Goal: Transaction & Acquisition: Purchase product/service

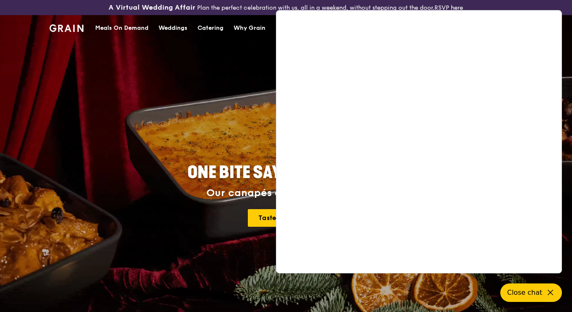
click at [173, 165] on h2 "ONE BITE SAYS EVERYTHING" at bounding box center [286, 172] width 378 height 23
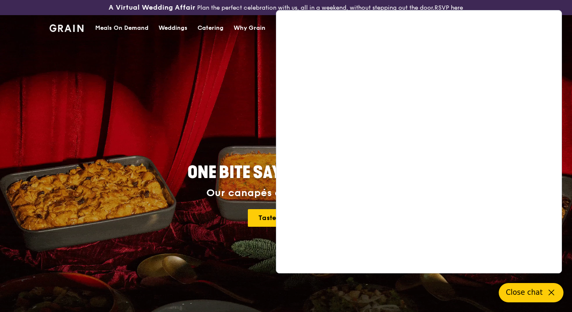
click at [525, 292] on span "Close chat" at bounding box center [524, 292] width 37 height 10
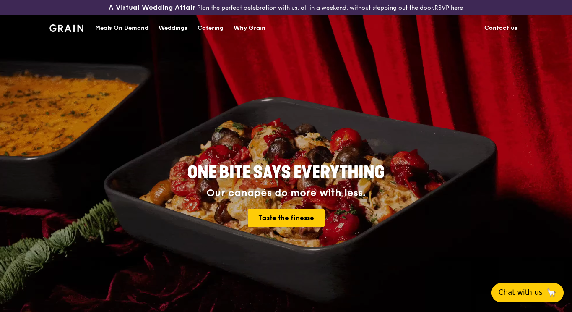
click at [525, 292] on span "Chat with us" at bounding box center [521, 292] width 44 height 10
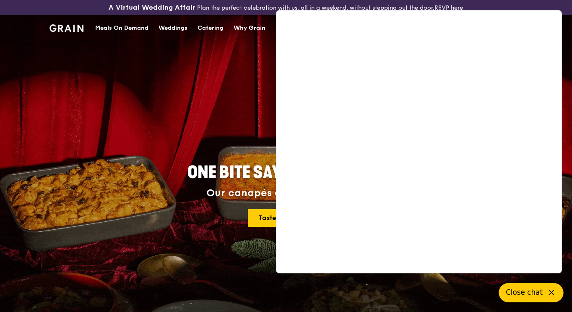
click at [523, 290] on span "Close chat" at bounding box center [524, 292] width 37 height 10
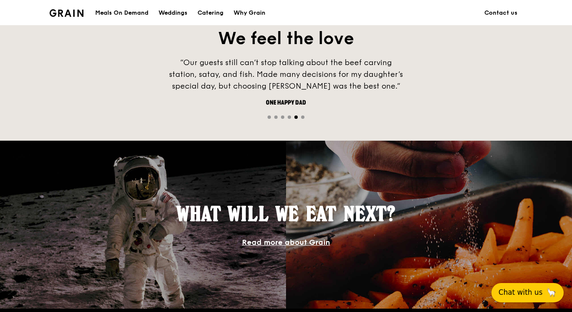
scroll to position [462, 0]
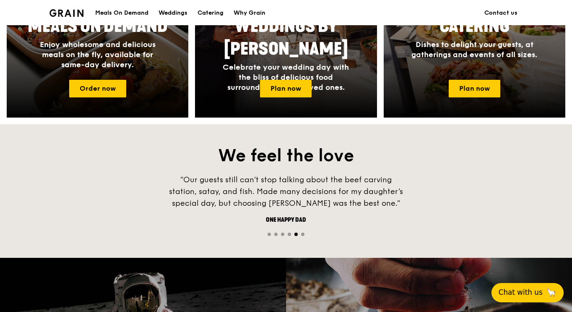
click at [268, 233] on span "Go to slide 1" at bounding box center [269, 234] width 3 height 3
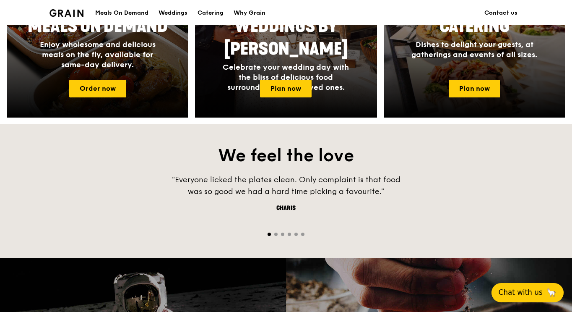
click at [274, 233] on span "Go to slide 2" at bounding box center [275, 234] width 3 height 3
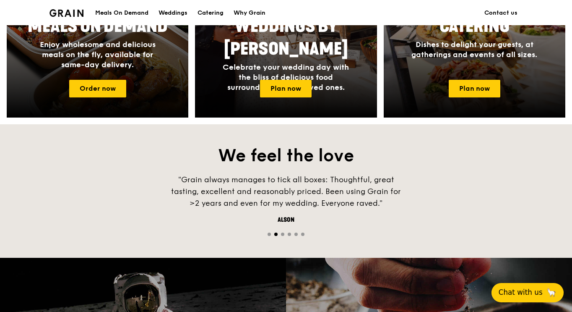
click at [283, 233] on span "Go to slide 3" at bounding box center [282, 234] width 3 height 3
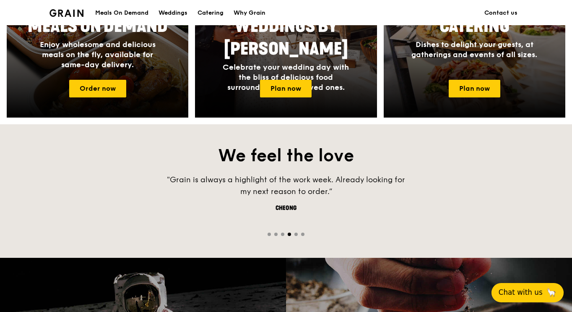
click at [289, 233] on span "Go to slide 4" at bounding box center [289, 234] width 3 height 3
click at [296, 233] on span "Go to slide 5" at bounding box center [296, 234] width 3 height 3
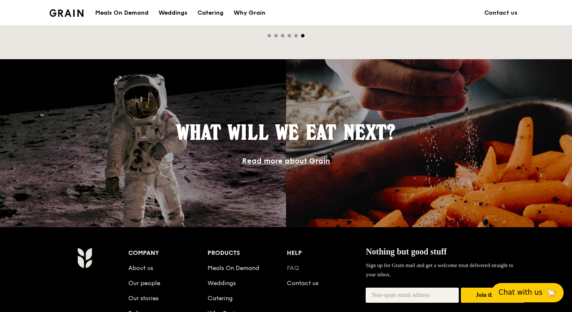
scroll to position [630, 0]
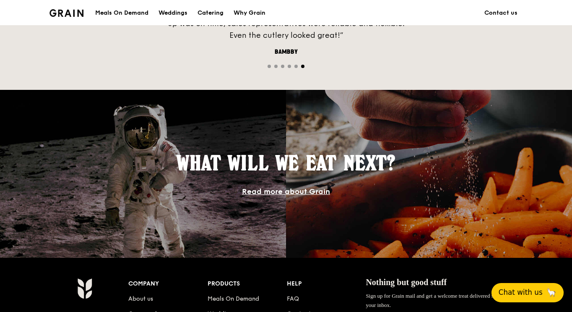
click at [282, 192] on link "Read more about Grain" at bounding box center [286, 191] width 88 height 9
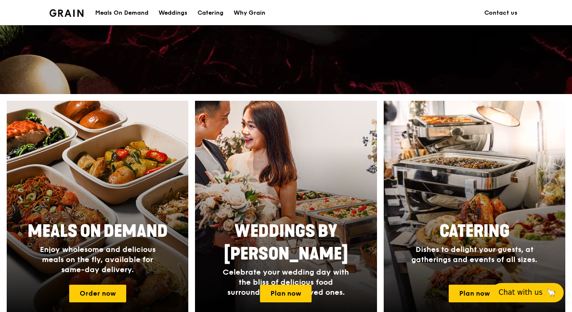
scroll to position [294, 0]
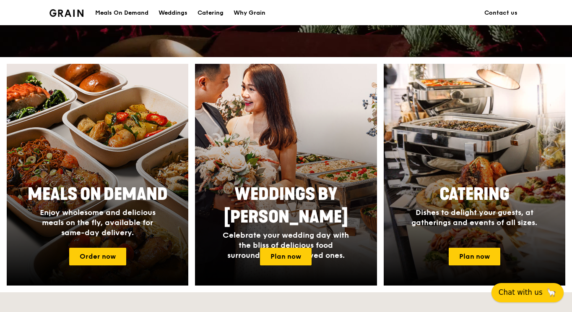
click at [515, 296] on span "Chat with us" at bounding box center [521, 292] width 44 height 10
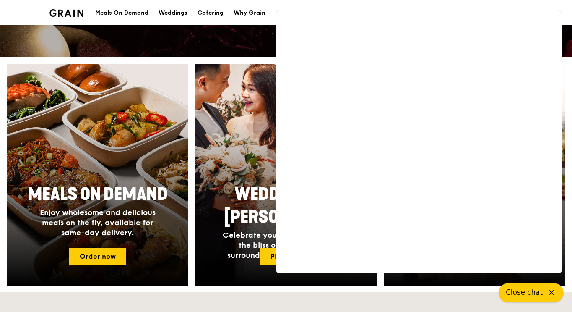
click at [535, 295] on span "Close chat" at bounding box center [524, 292] width 37 height 10
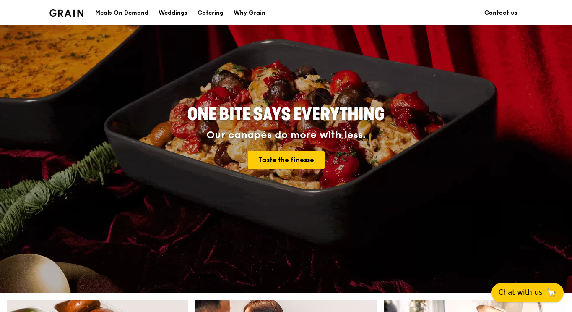
scroll to position [0, 0]
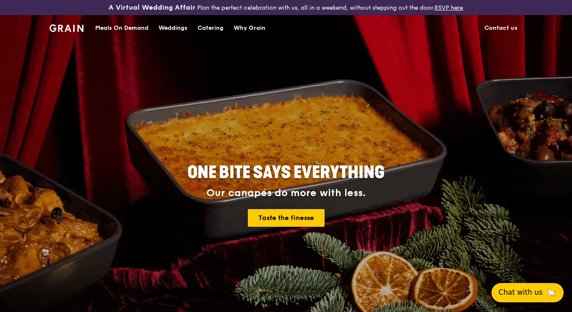
click at [120, 31] on div "Meals On Demand" at bounding box center [121, 28] width 53 height 25
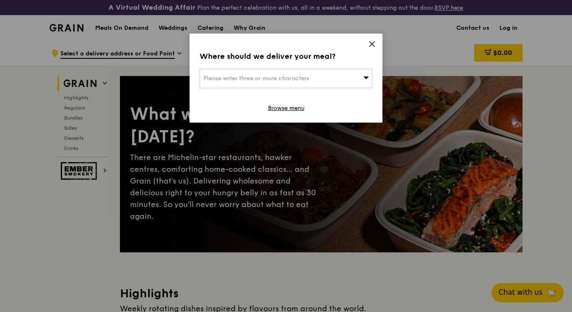
click at [369, 45] on icon at bounding box center [372, 44] width 8 height 8
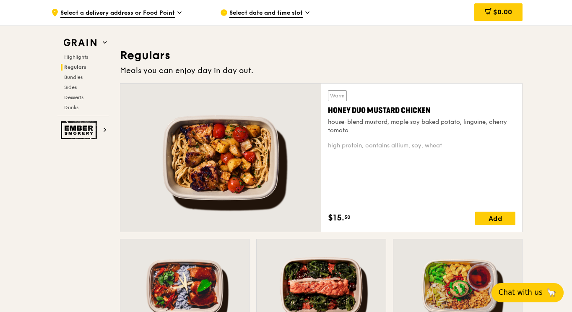
scroll to position [546, 0]
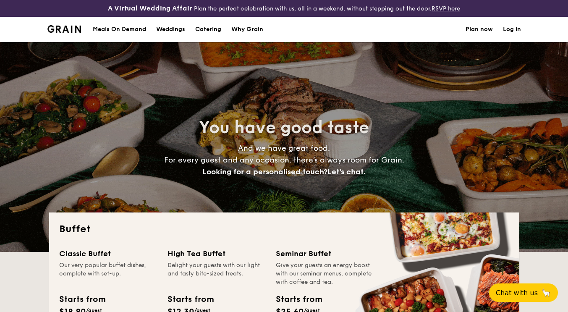
select select
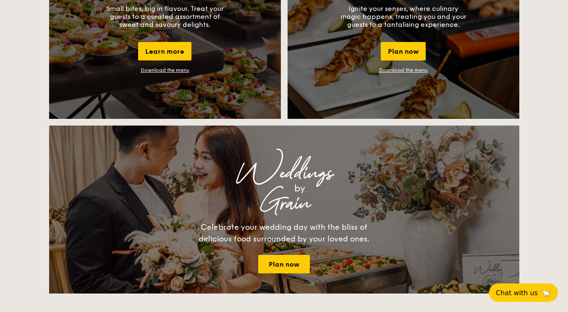
scroll to position [762, 0]
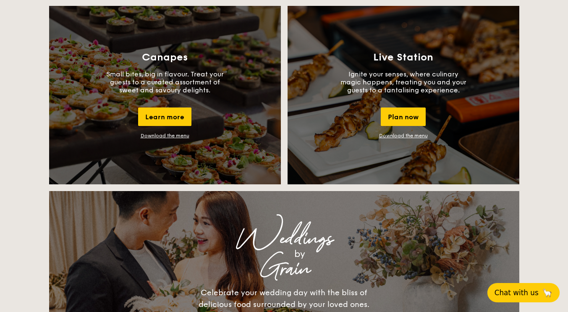
click at [519, 293] on span "Chat with us" at bounding box center [516, 292] width 44 height 8
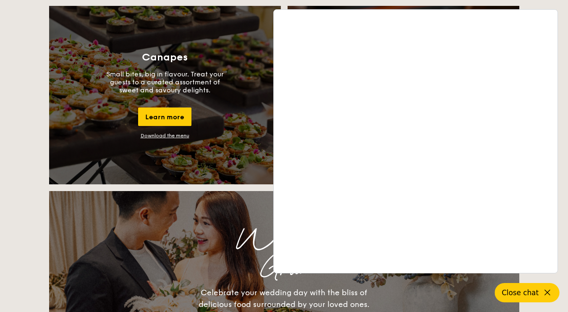
click at [519, 293] on span "Close chat" at bounding box center [520, 292] width 37 height 8
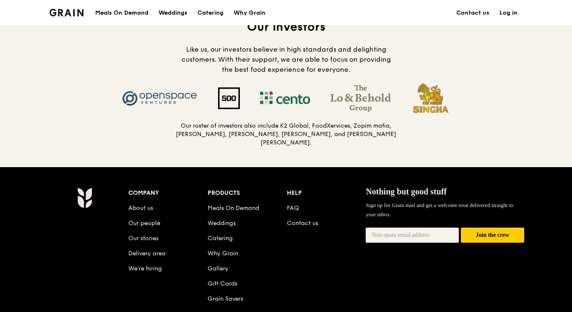
scroll to position [923, 0]
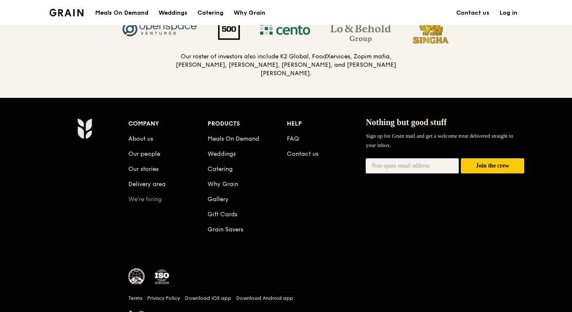
click at [154, 199] on link "We’re hiring" at bounding box center [145, 199] width 34 height 7
